Goal: Find specific page/section: Find specific page/section

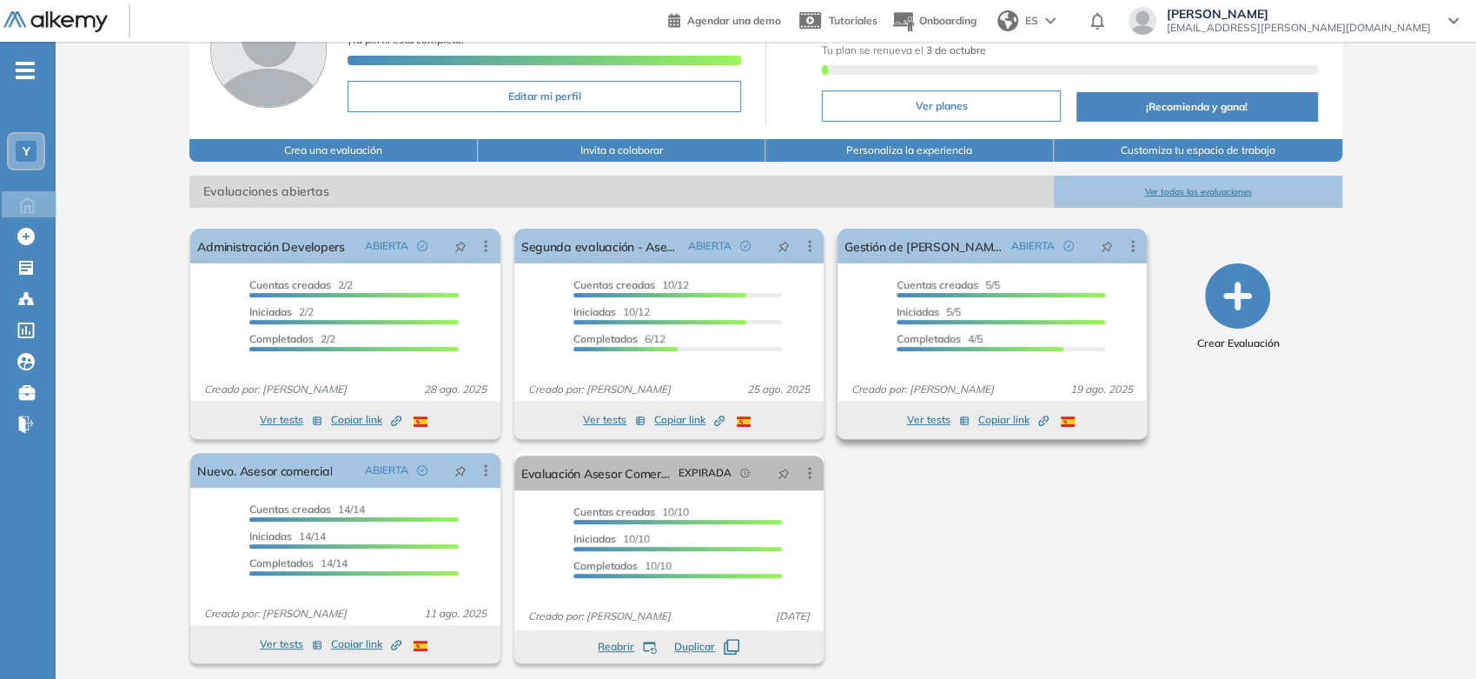
scroll to position [143, 0]
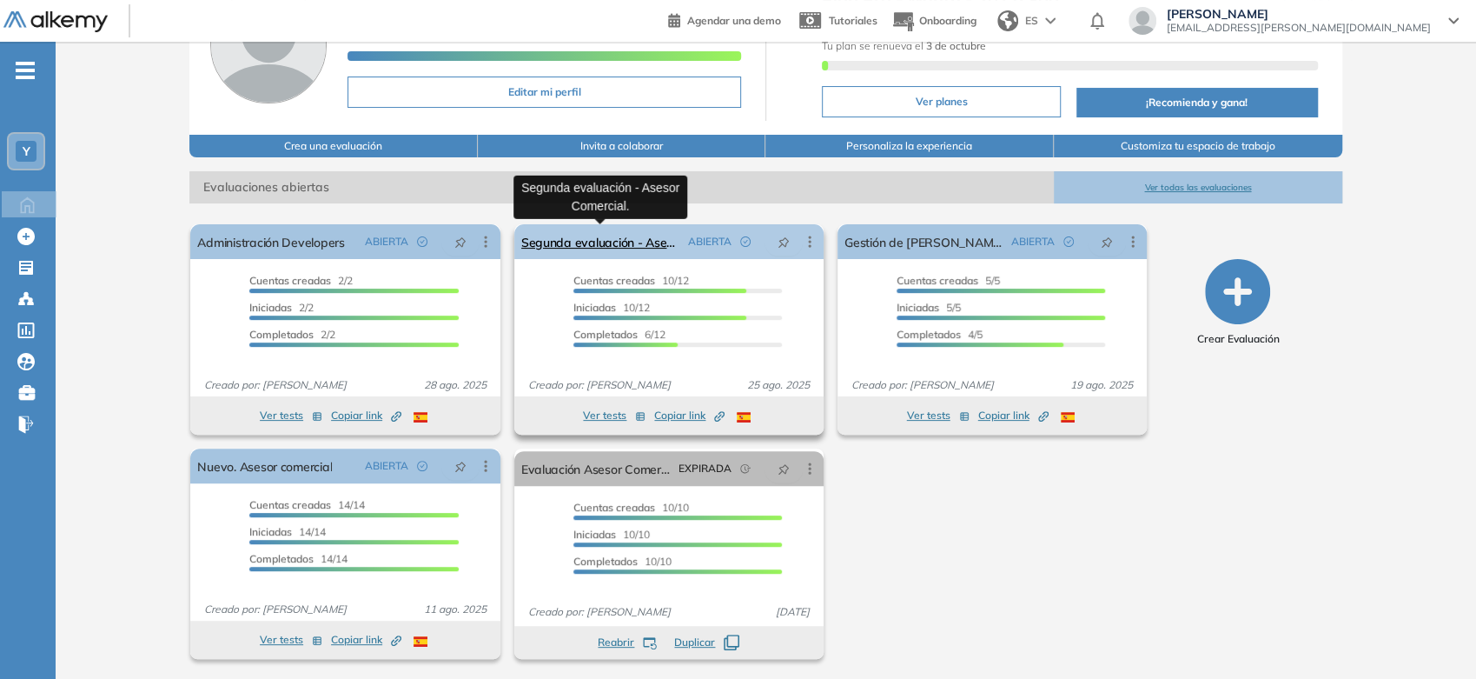
click at [625, 249] on link "Segunda evaluación - Asesor Comercial." at bounding box center [601, 241] width 160 height 35
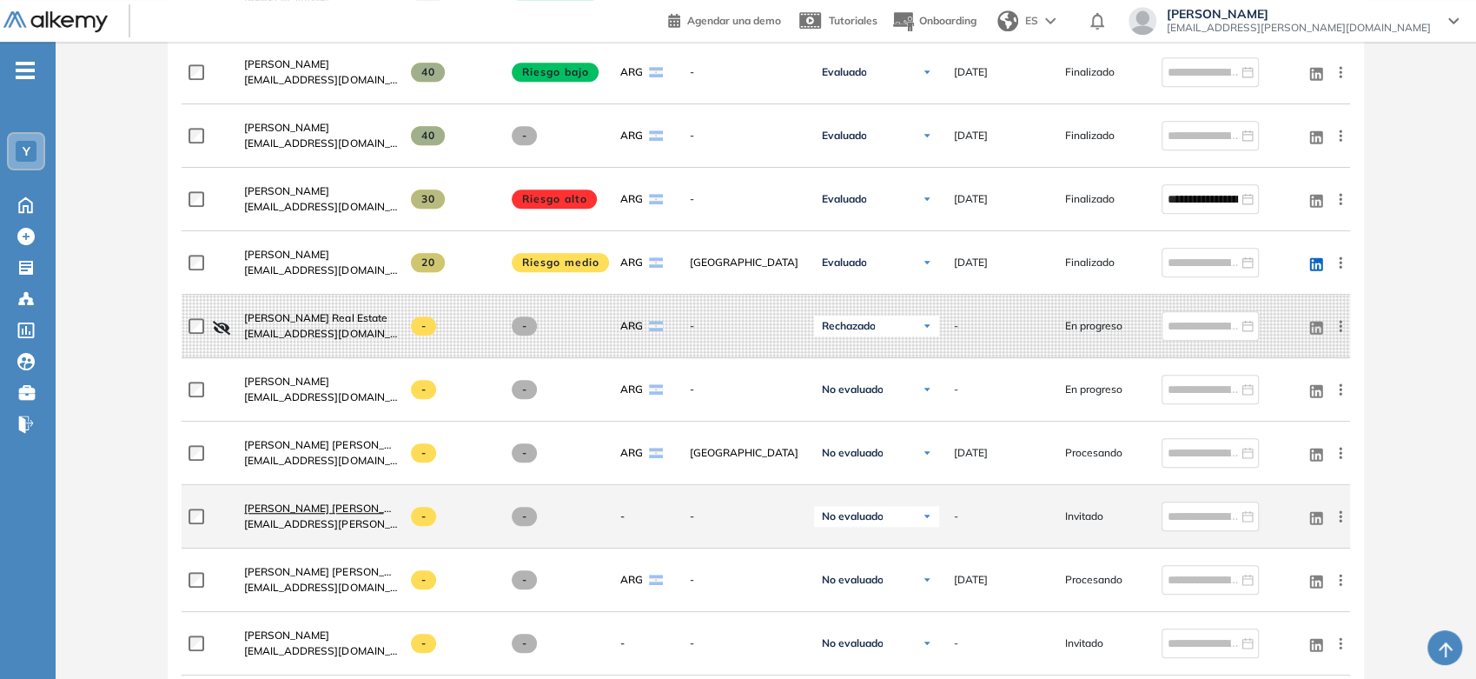
scroll to position [772, 0]
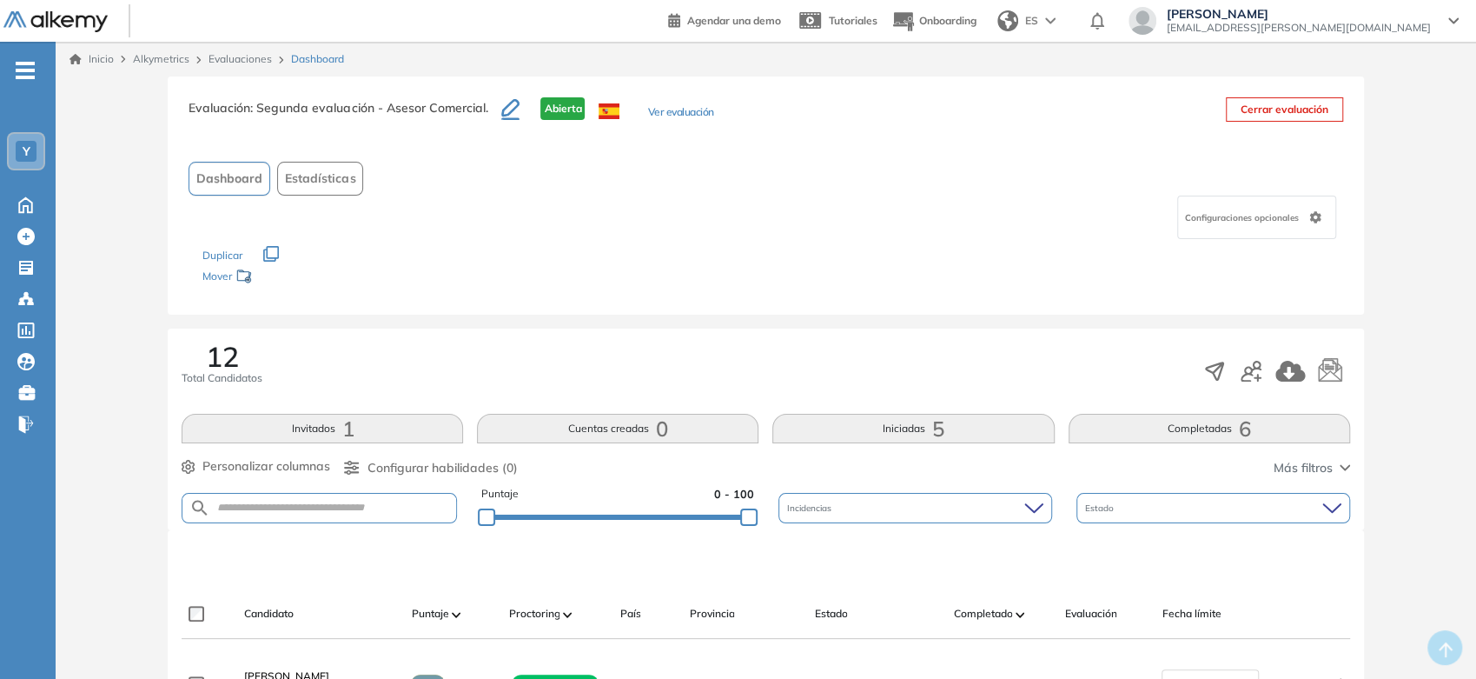
click at [95, 65] on link "Inicio" at bounding box center [92, 59] width 44 height 16
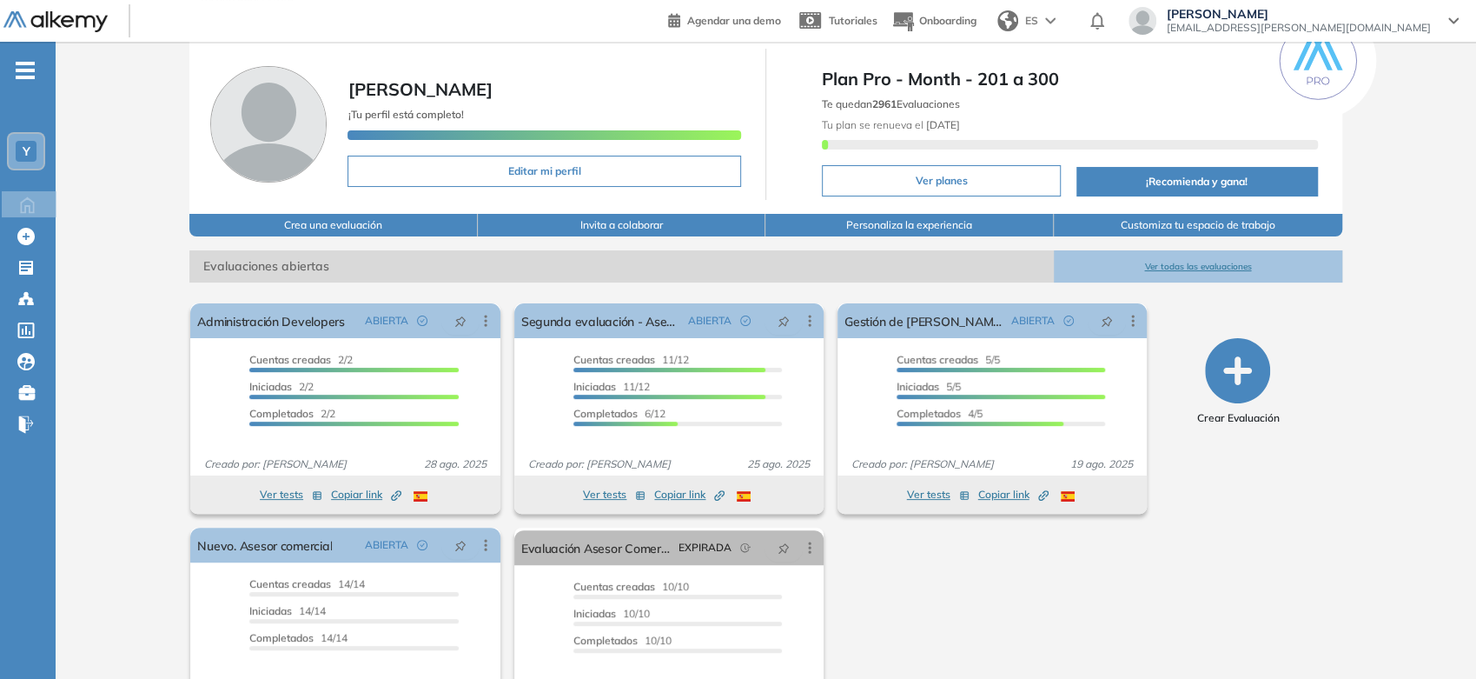
scroll to position [96, 0]
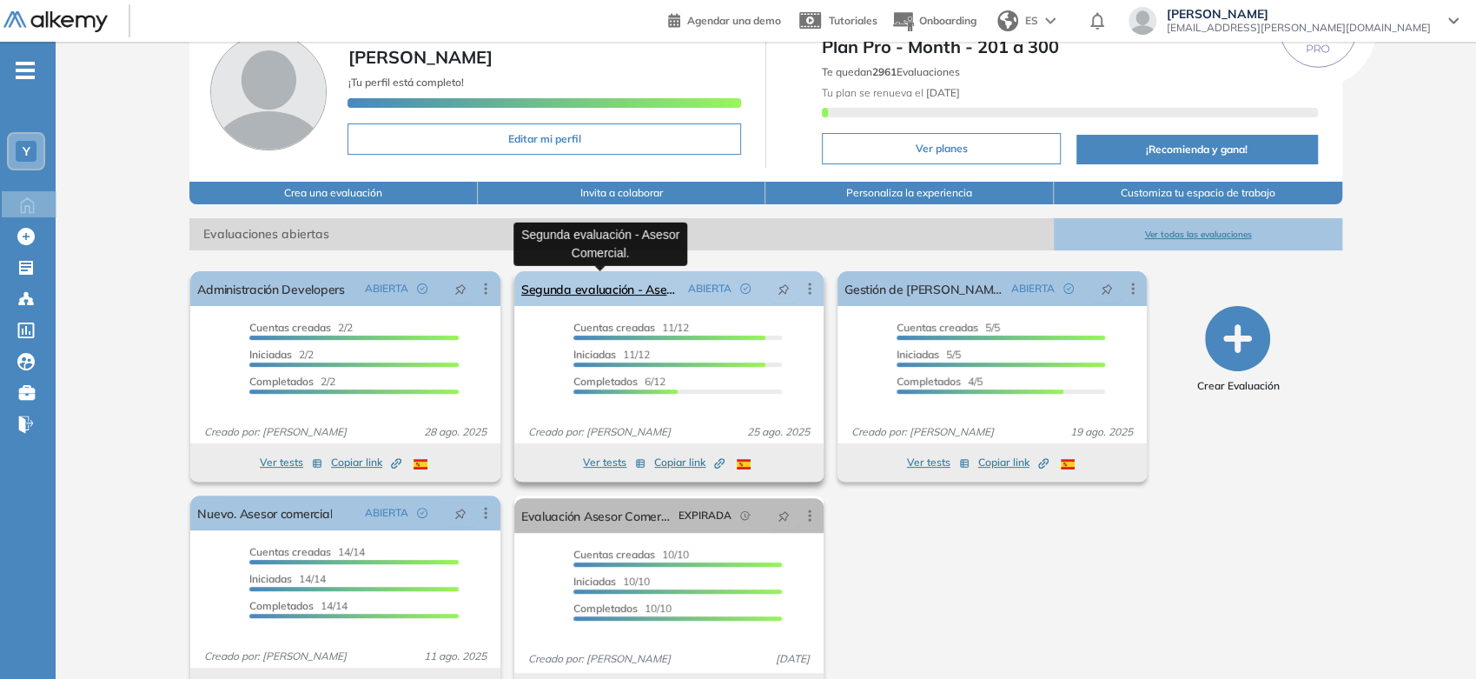
click at [599, 290] on link "Segunda evaluación - Asesor Comercial." at bounding box center [601, 288] width 160 height 35
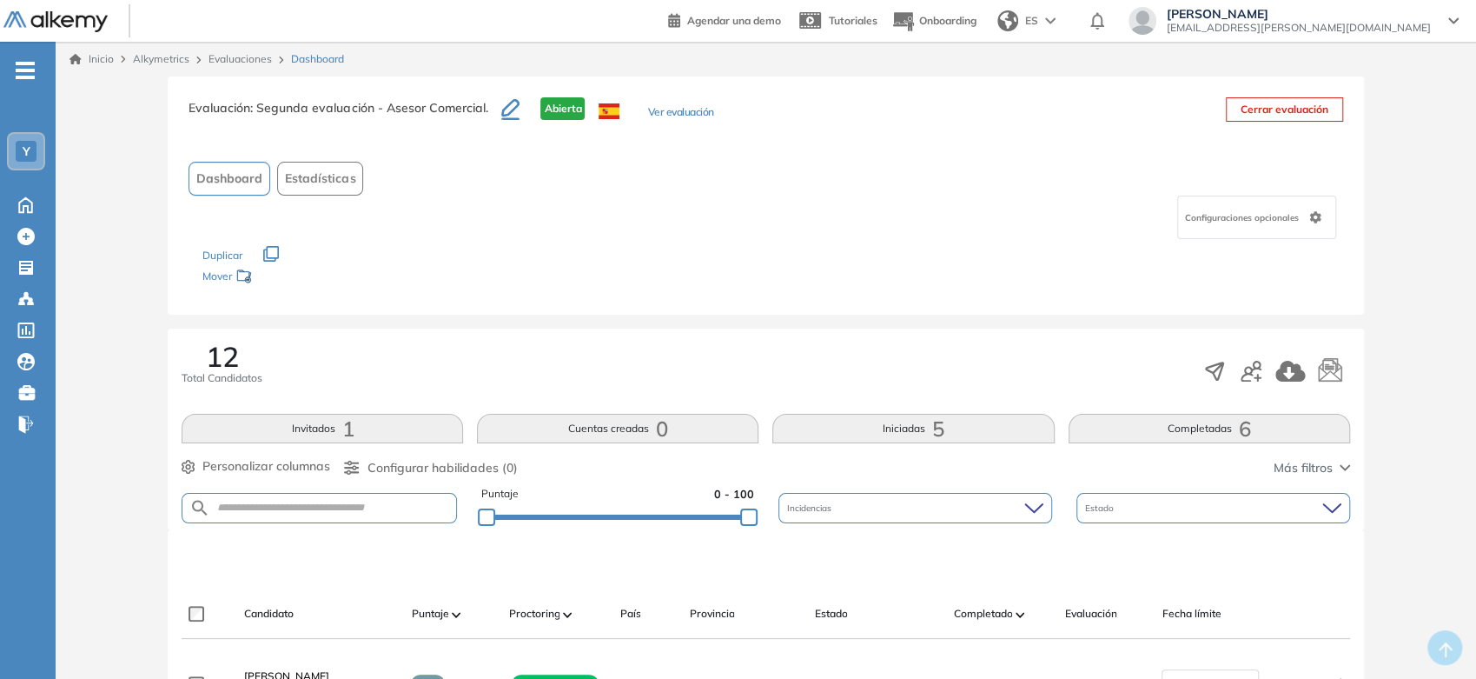
click at [101, 54] on link "Inicio" at bounding box center [92, 59] width 44 height 16
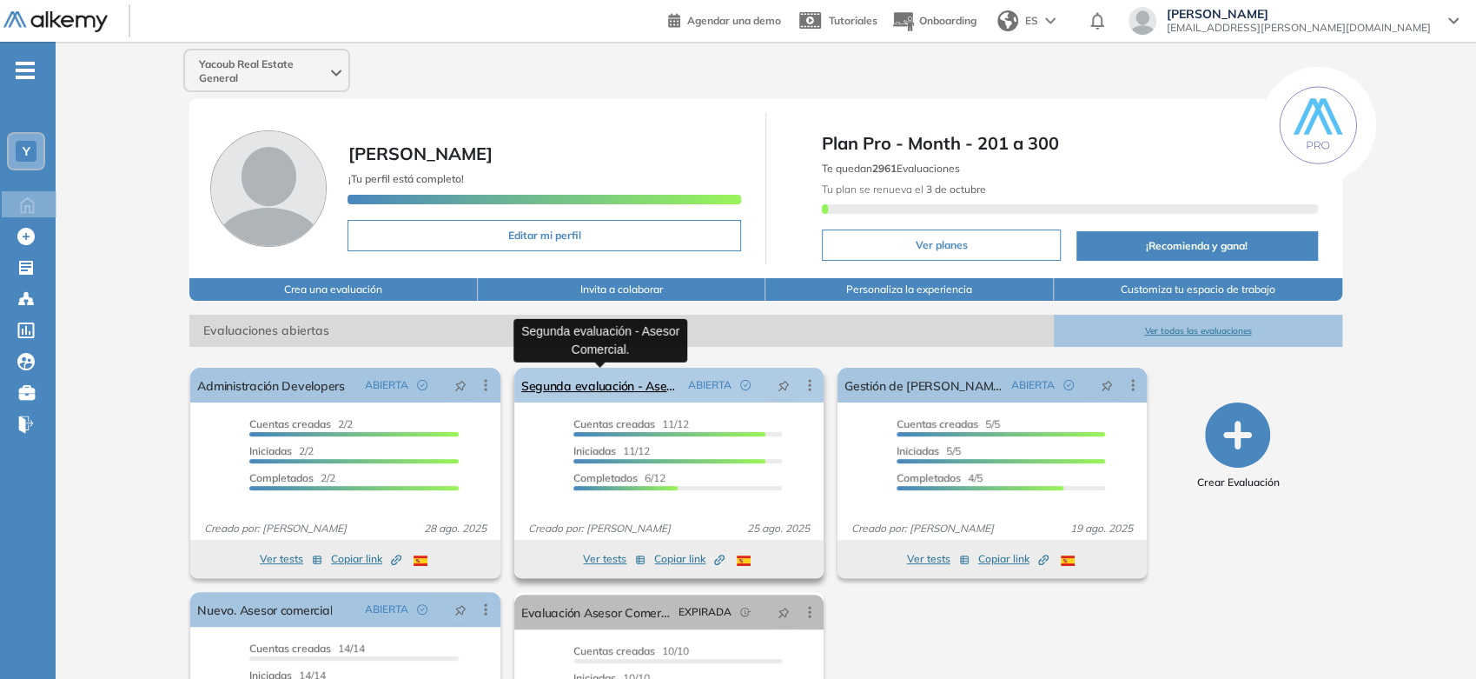
click at [662, 387] on link "Segunda evaluación - Asesor Comercial." at bounding box center [601, 385] width 160 height 35
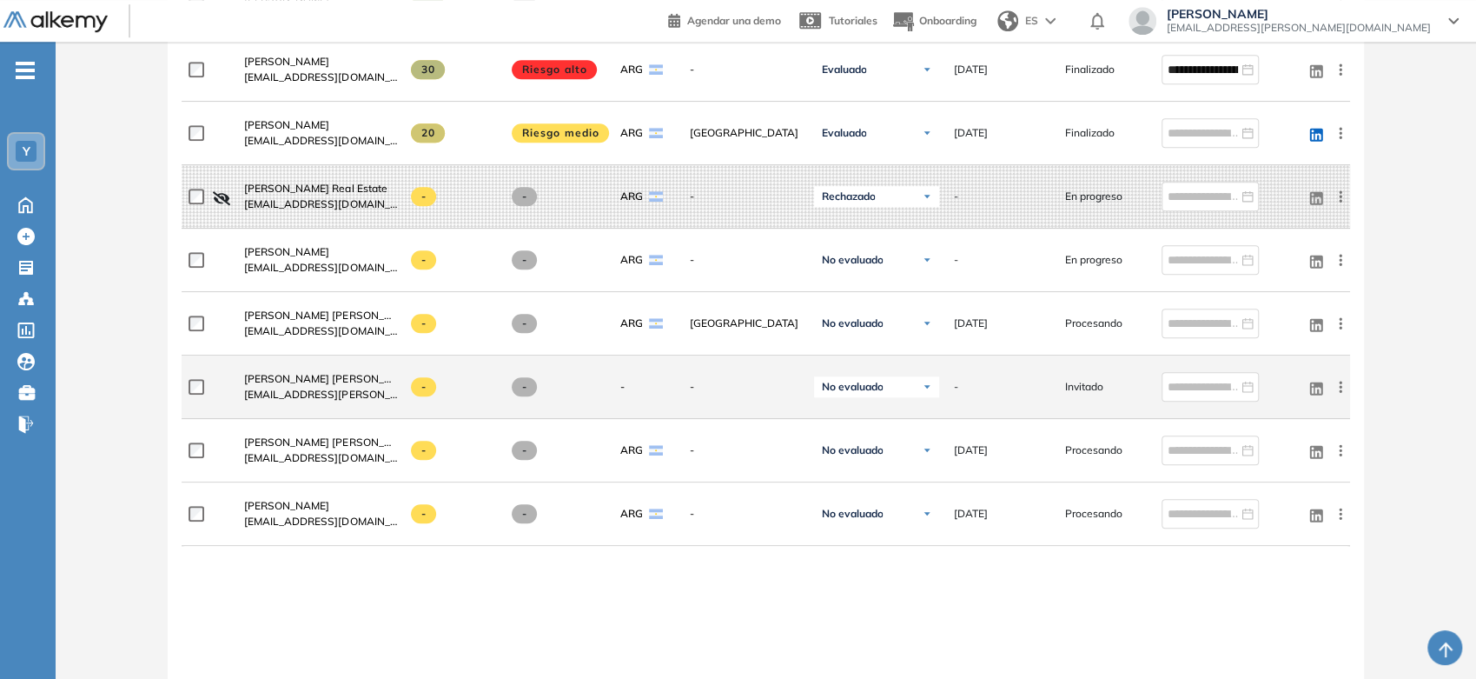
scroll to position [869, 0]
